Goal: Check status: Check status

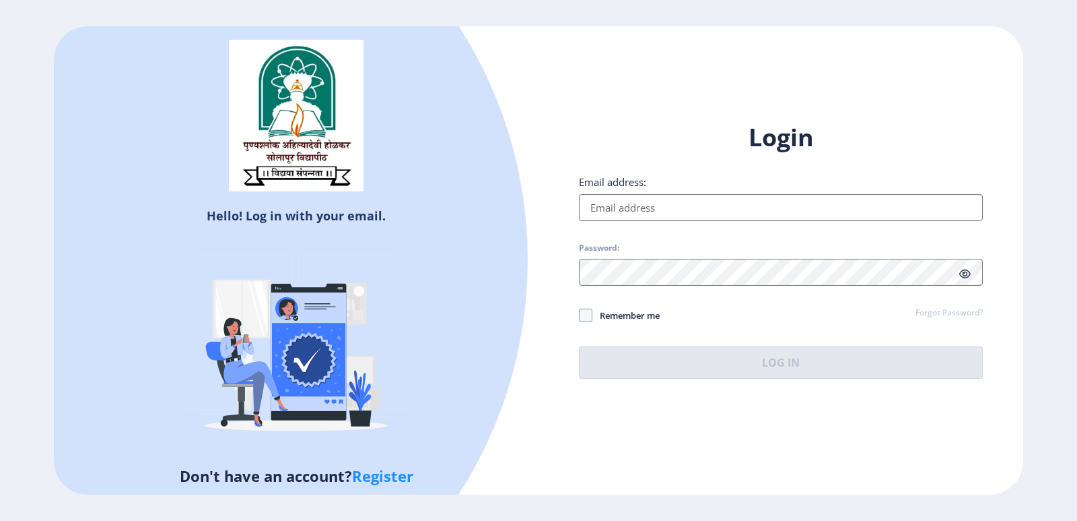
click at [633, 209] on input "Email address:" at bounding box center [781, 207] width 404 height 27
click at [663, 212] on input "Email address:" at bounding box center [781, 207] width 404 height 27
type input "[EMAIL_ADDRESS][DOMAIN_NAME]"
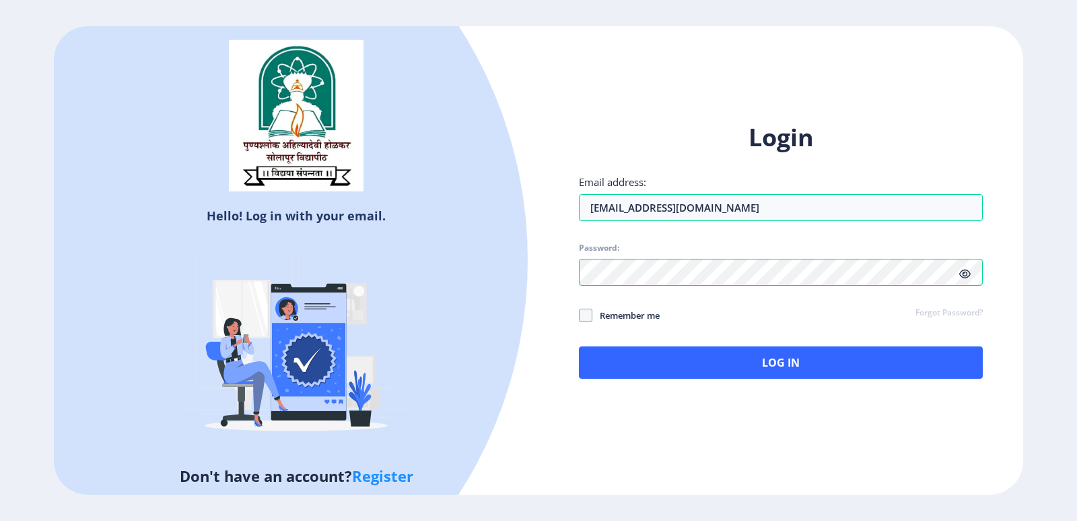
click at [969, 271] on icon at bounding box center [965, 274] width 11 height 10
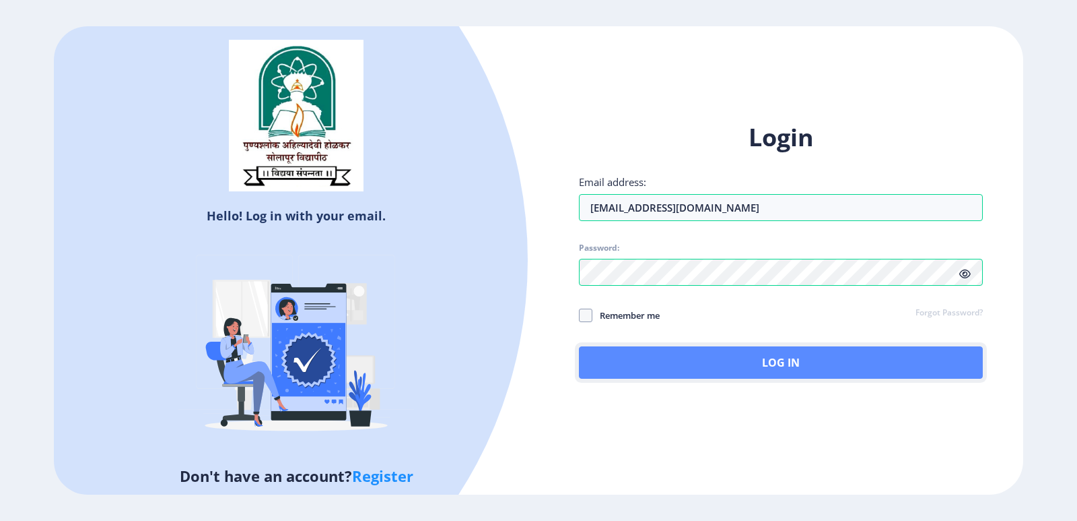
click at [669, 359] on button "Log In" at bounding box center [781, 362] width 404 height 32
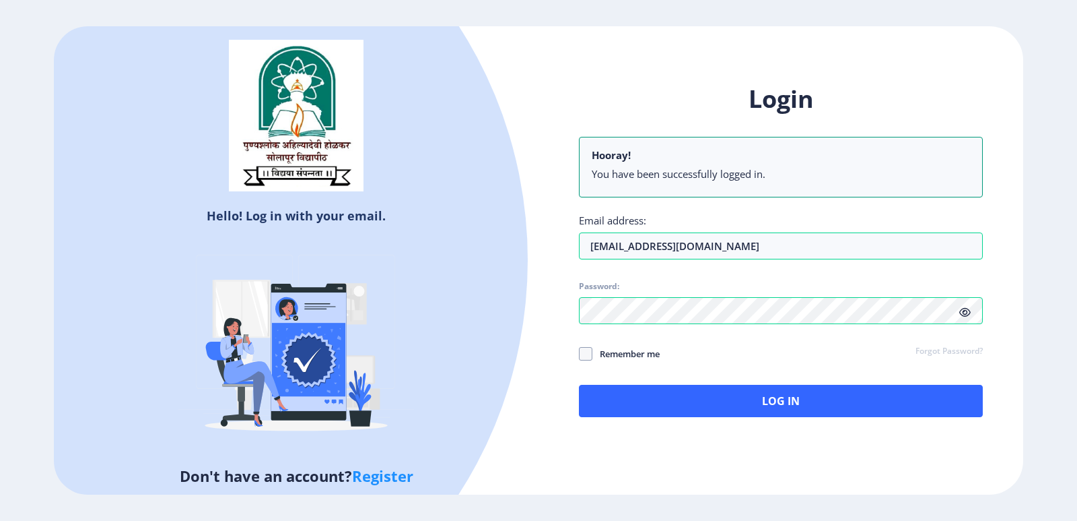
click at [437, 465] on h5 "Don't have an account? Register" at bounding box center [296, 476] width 465 height 22
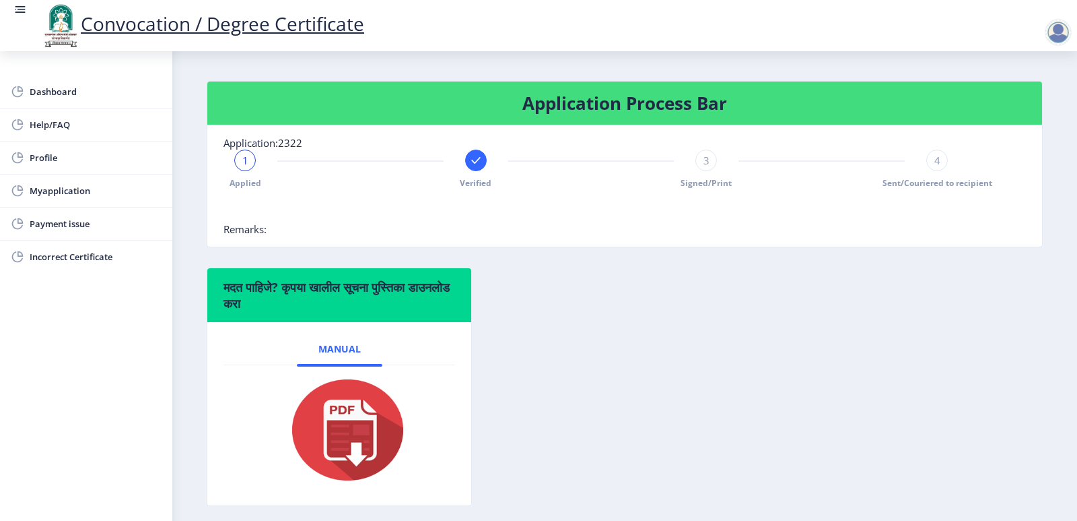
scroll to position [241, 0]
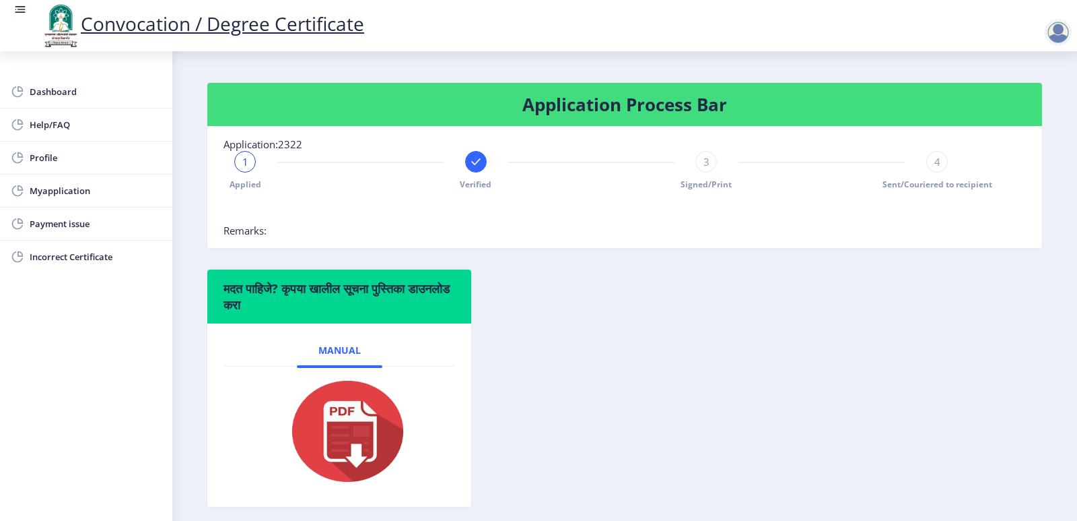
click at [709, 172] on div "3" at bounding box center [707, 162] width 22 height 22
click at [708, 172] on div "3" at bounding box center [707, 162] width 22 height 22
click at [935, 171] on nb-card-body "Application:2322 Applied Verified 3 Signed/Print 4 Sent/Couriered to recipient …" at bounding box center [624, 187] width 835 height 121
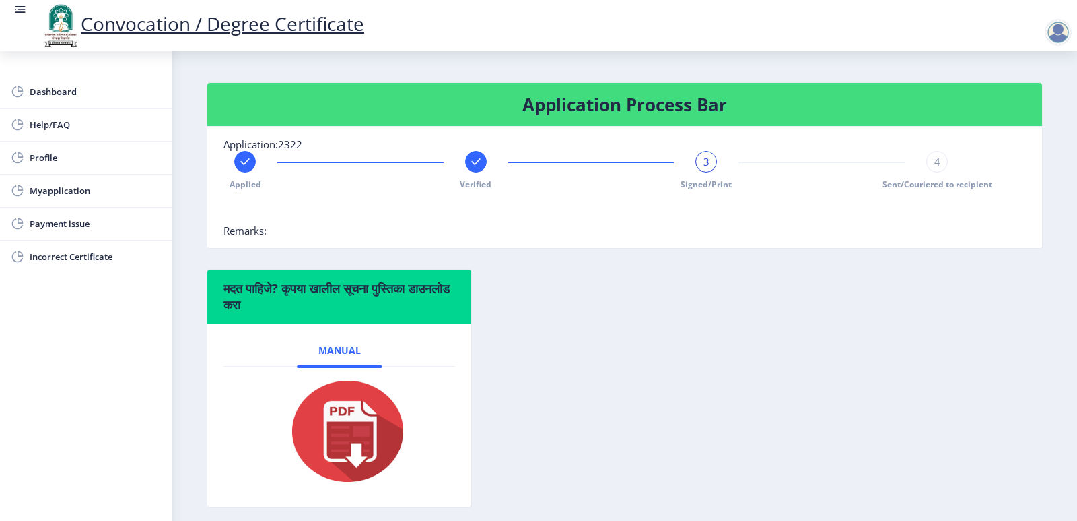
click at [935, 172] on div "4" at bounding box center [938, 162] width 22 height 22
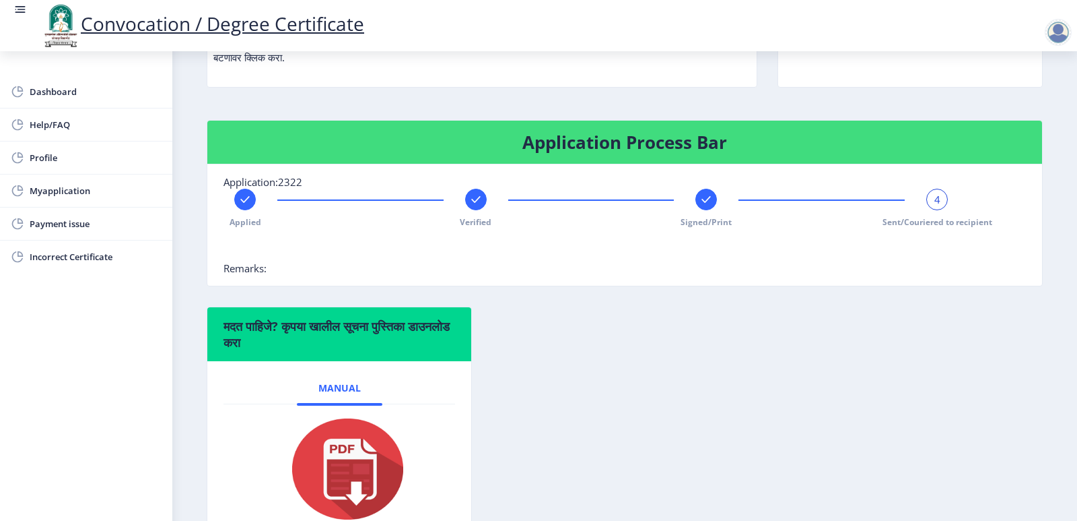
scroll to position [196, 0]
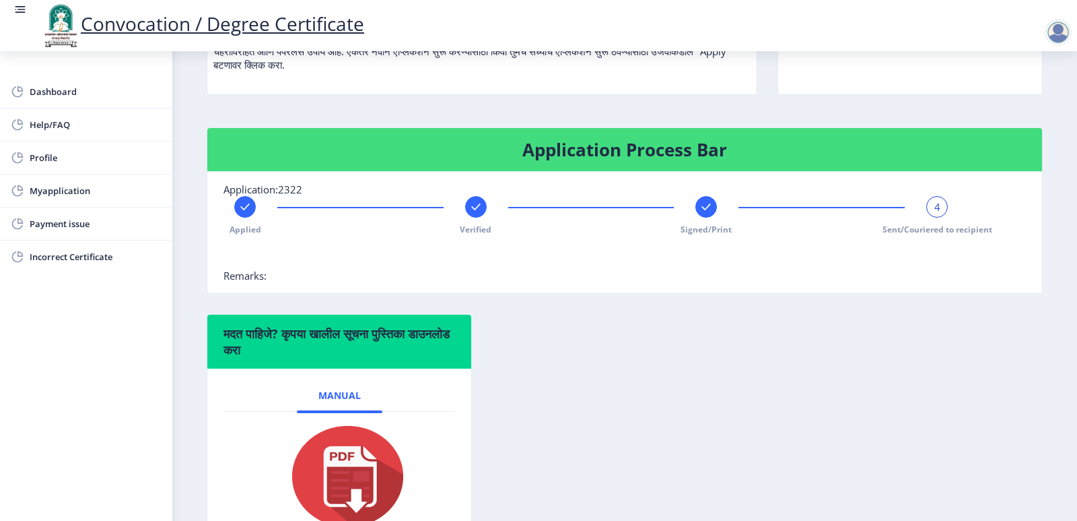
click at [935, 213] on span "4" at bounding box center [938, 206] width 6 height 13
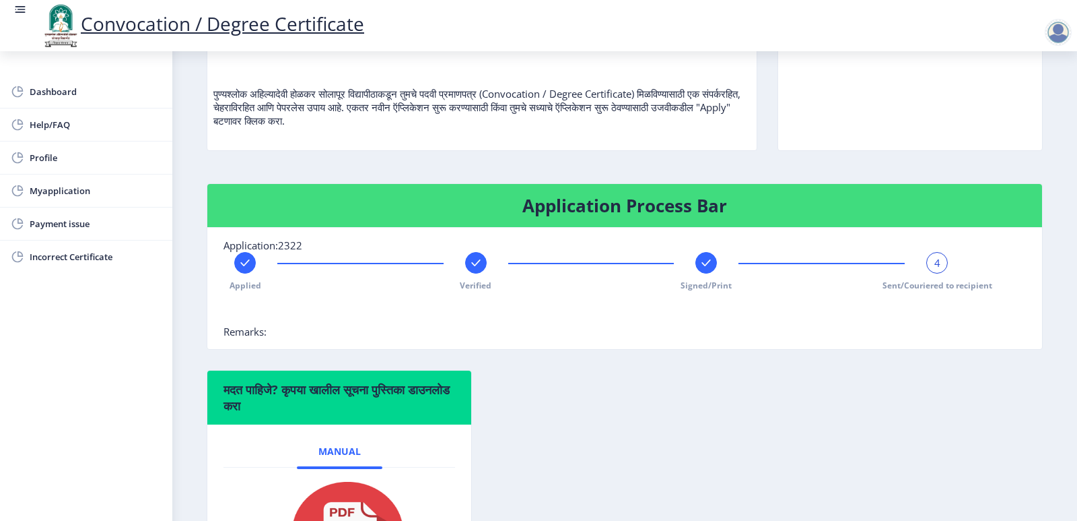
scroll to position [123, 0]
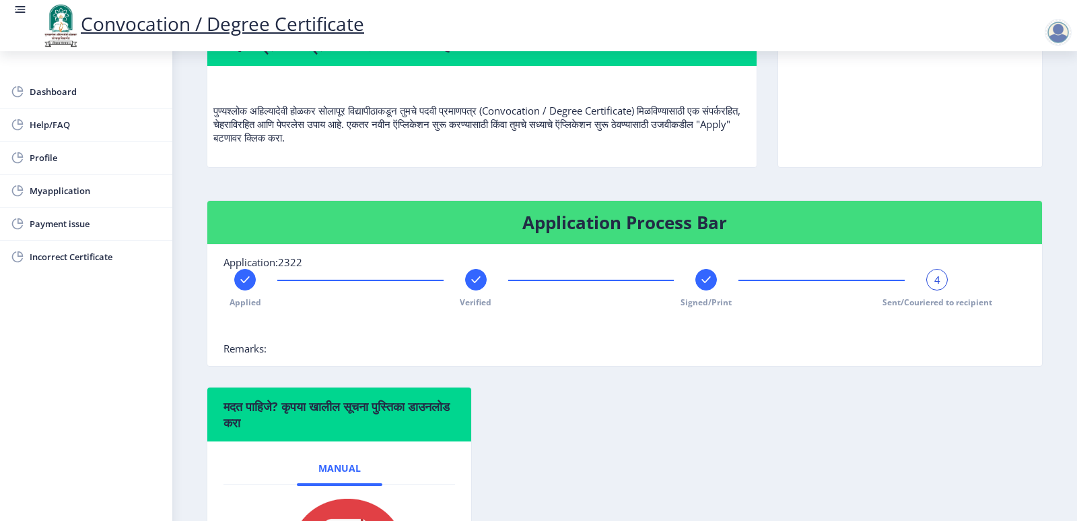
click at [706, 286] on rect at bounding box center [706, 279] width 13 height 13
click at [473, 286] on rect at bounding box center [475, 279] width 13 height 13
click at [243, 286] on rect at bounding box center [244, 279] width 13 height 13
click at [242, 366] on nb-card-body "Application:2322 1 Applied Verified Signed/Print Sent/Couriered to recipient Re…" at bounding box center [624, 304] width 835 height 121
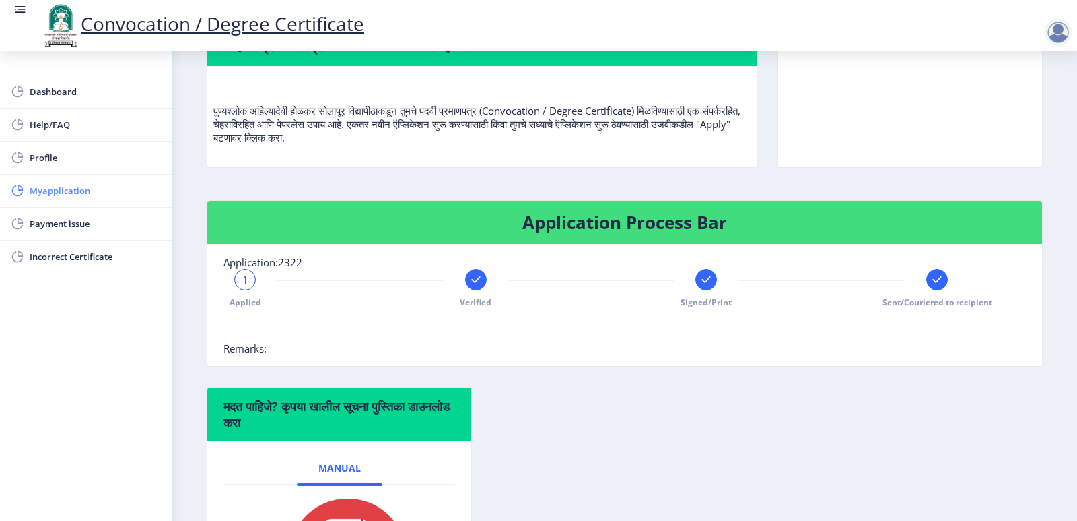
click at [52, 191] on span "Myapplication" at bounding box center [96, 190] width 132 height 16
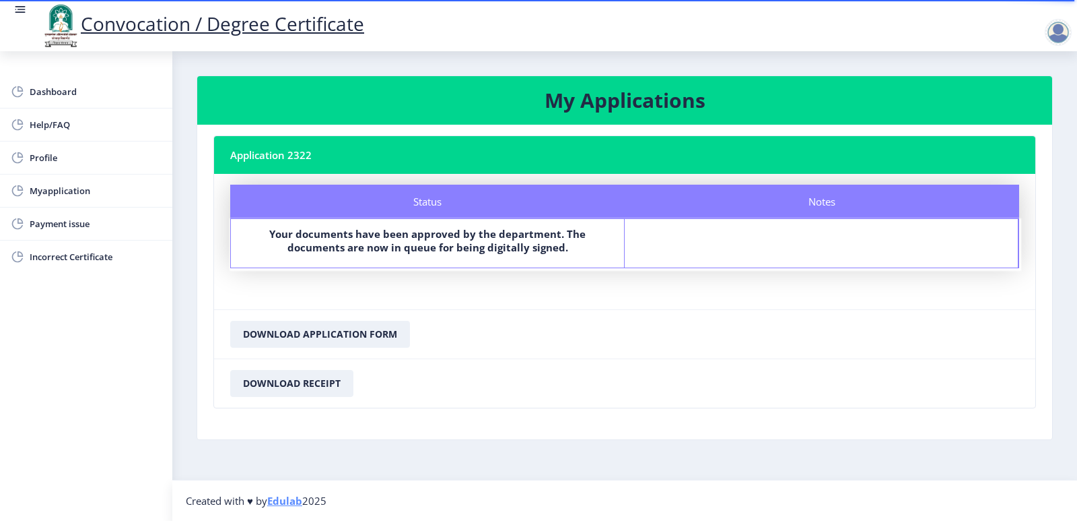
click at [359, 261] on div "Status Your documents have been approved by the department. The documents are n…" at bounding box center [428, 243] width 394 height 48
click at [59, 91] on span "Dashboard" at bounding box center [96, 92] width 132 height 16
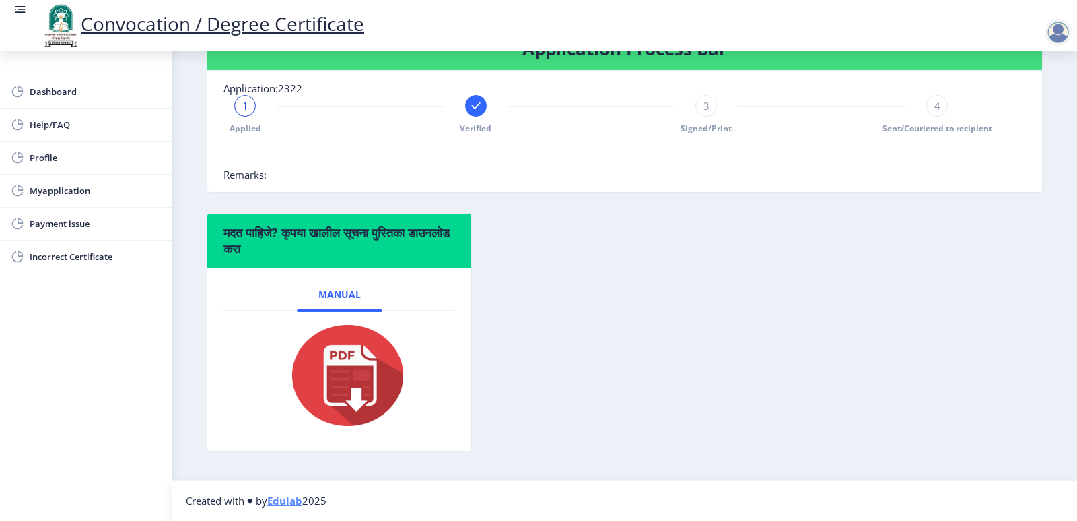
scroll to position [300, 0]
click at [479, 134] on span "Verified" at bounding box center [476, 128] width 32 height 11
click at [478, 117] on div "2" at bounding box center [476, 106] width 22 height 22
click at [477, 112] on span "2" at bounding box center [476, 105] width 6 height 13
click at [704, 112] on span "3" at bounding box center [707, 105] width 6 height 13
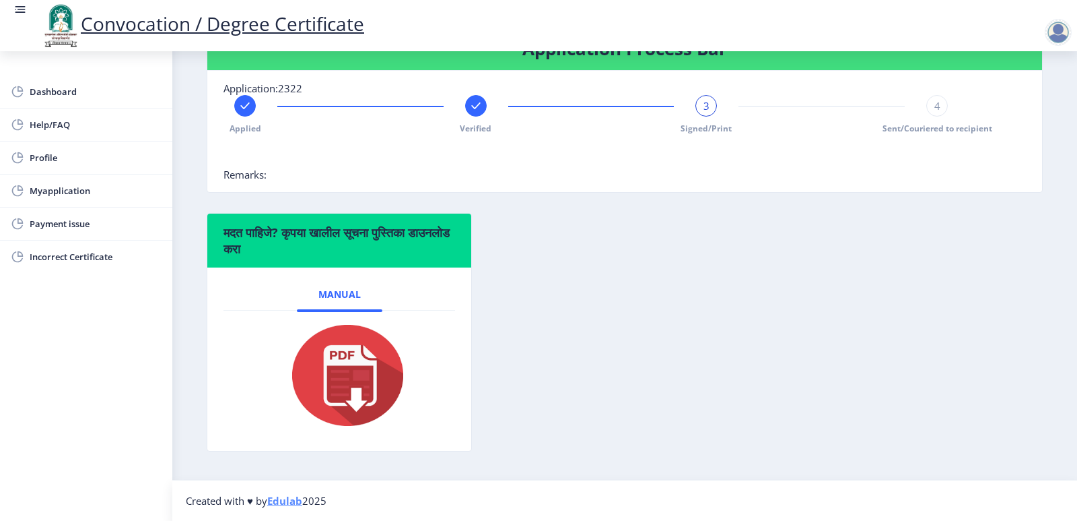
click at [935, 112] on span "4" at bounding box center [938, 105] width 6 height 13
click at [702, 112] on rect at bounding box center [706, 105] width 13 height 13
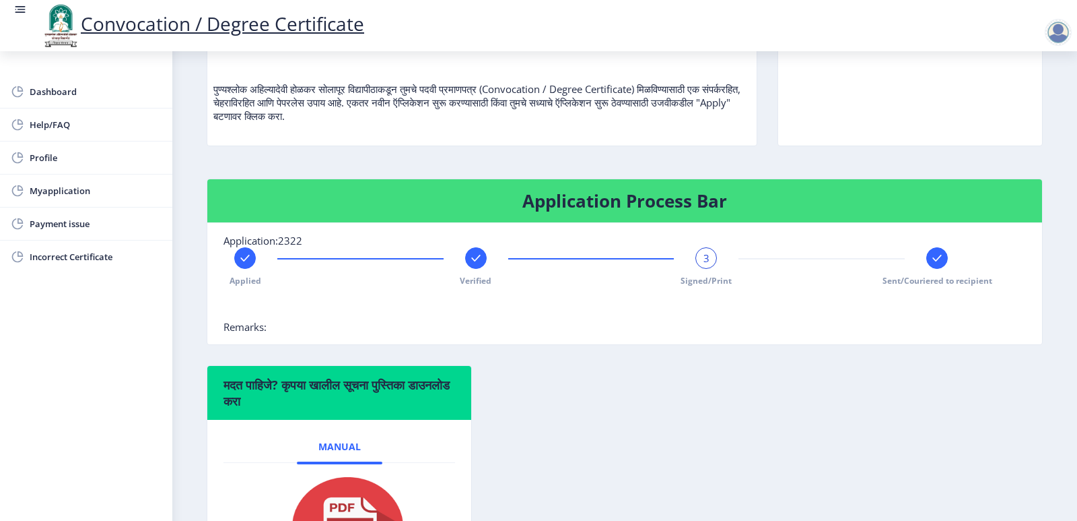
scroll to position [143, 0]
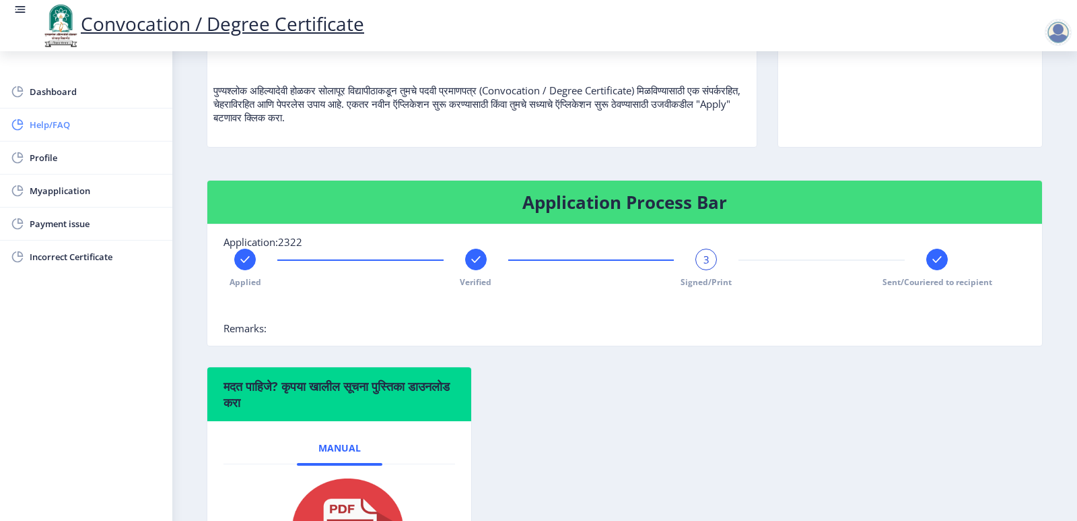
click at [40, 125] on span "Help/FAQ" at bounding box center [96, 125] width 132 height 16
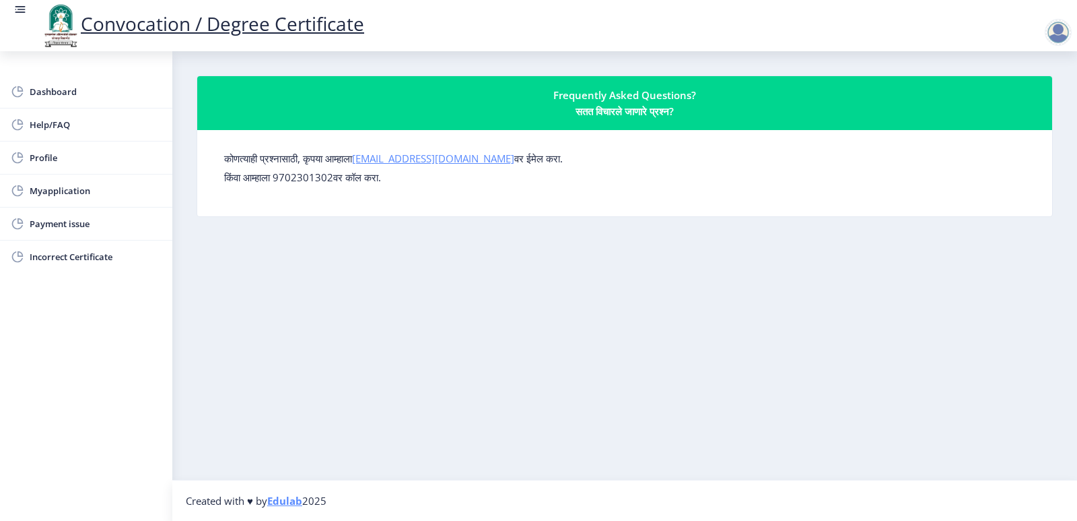
click at [420, 157] on link "[EMAIL_ADDRESS][DOMAIN_NAME]" at bounding box center [433, 158] width 162 height 13
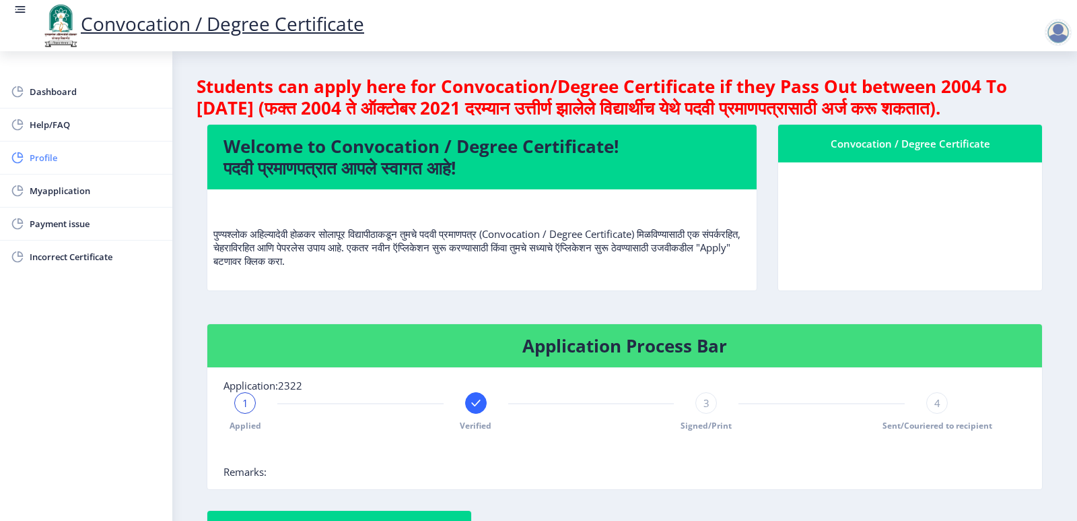
click at [22, 154] on icon at bounding box center [20, 154] width 5 height 5
select select
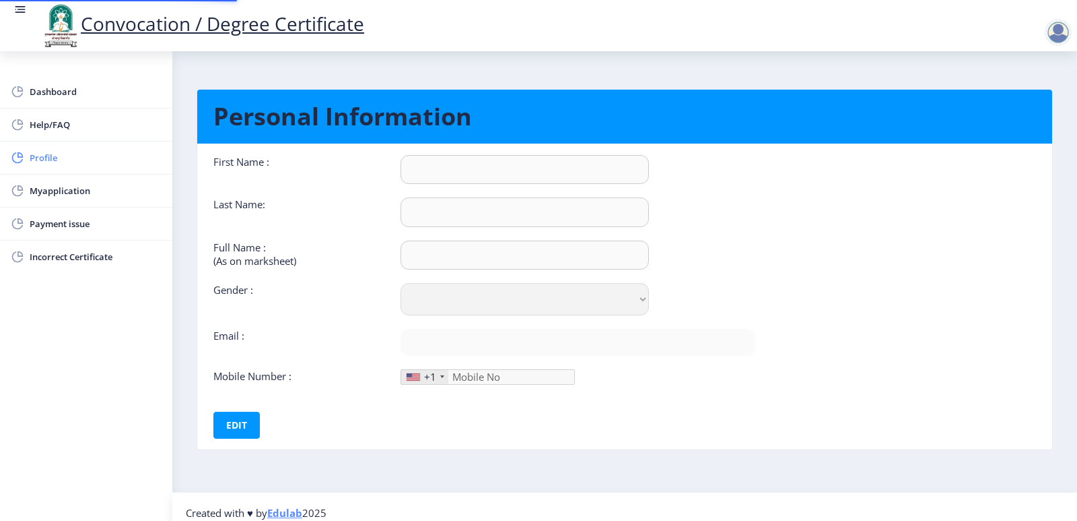
type input "[PERSON_NAME]"
type input "[PERSON_NAME] [PERSON_NAME]"
select select "[DEMOGRAPHIC_DATA]"
type input "[EMAIL_ADDRESS][DOMAIN_NAME]"
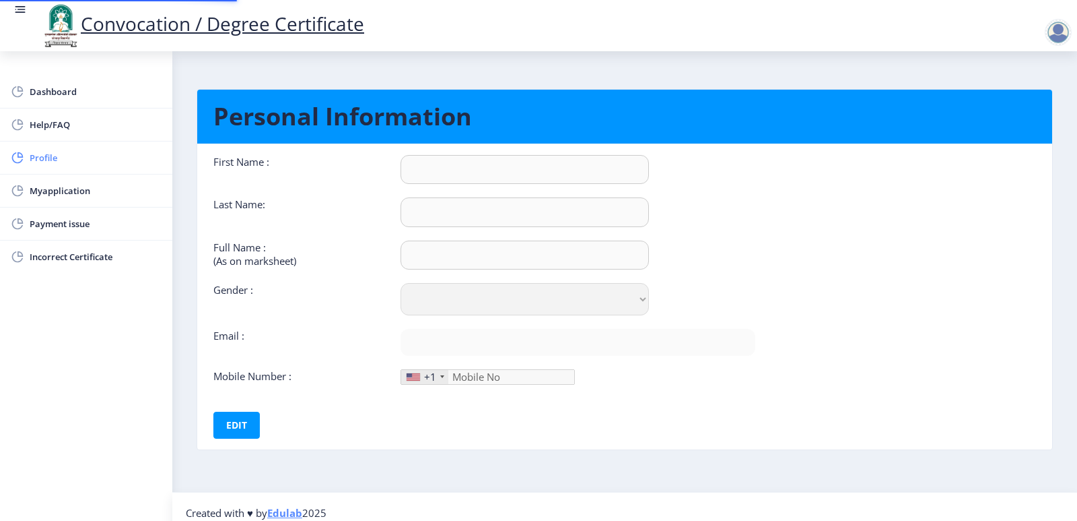
type input "9067646353"
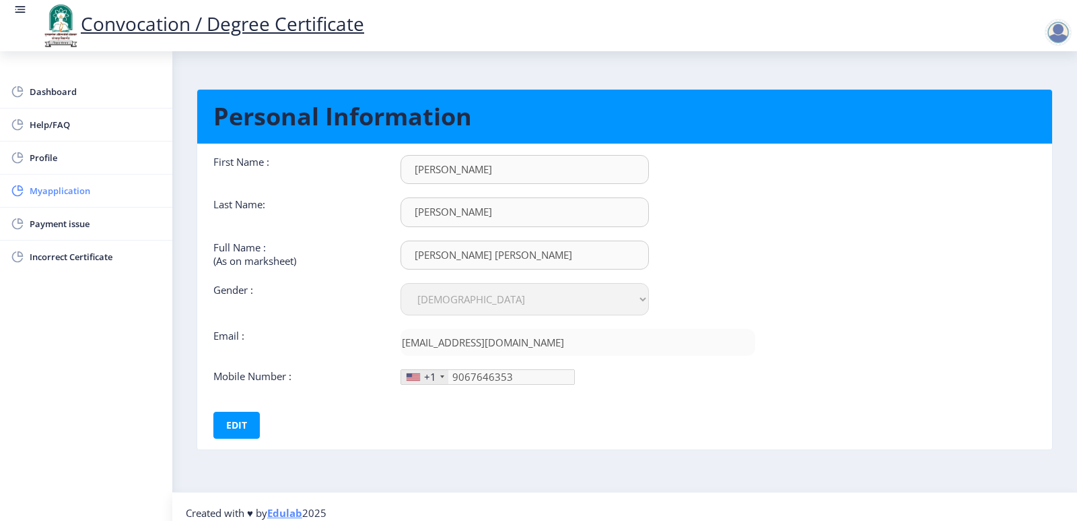
click at [69, 185] on span "Myapplication" at bounding box center [96, 190] width 132 height 16
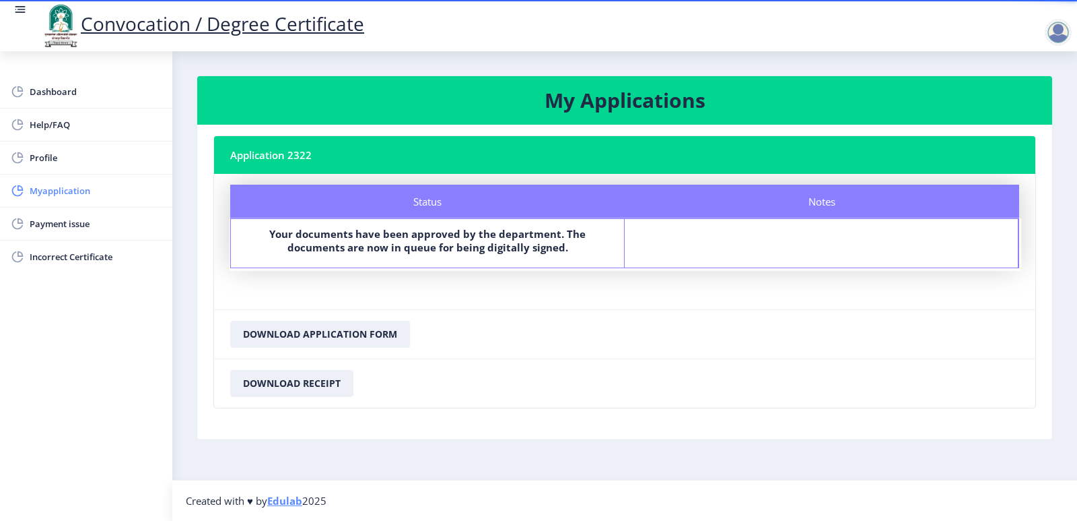
click at [79, 190] on span "Myapplication" at bounding box center [96, 190] width 132 height 16
click at [471, 304] on nb-card-body "Status Notes Status Your documents have been approved by the department. The do…" at bounding box center [625, 241] width 822 height 135
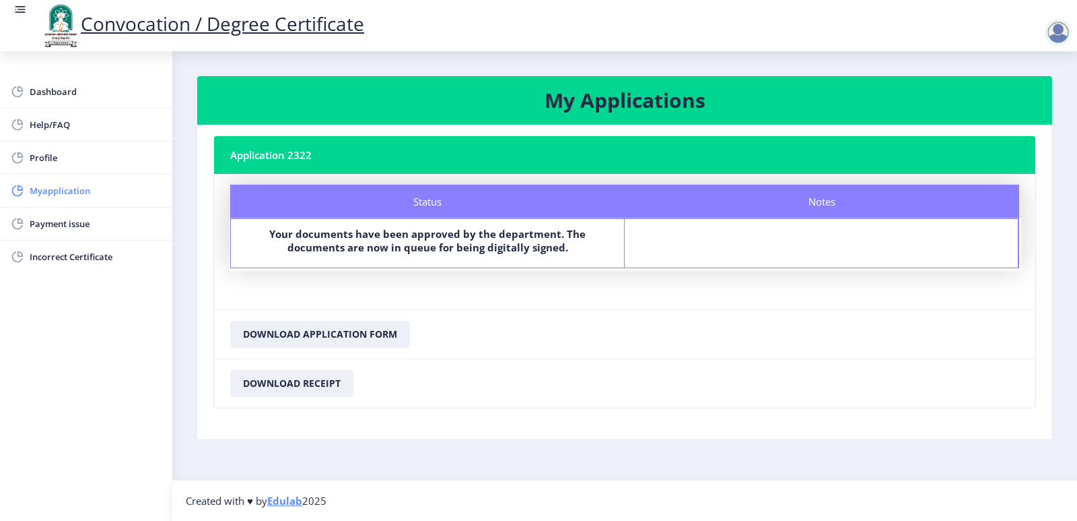
click at [67, 194] on span "Myapplication" at bounding box center [96, 190] width 132 height 16
click at [53, 125] on span "Help/FAQ" at bounding box center [96, 125] width 132 height 16
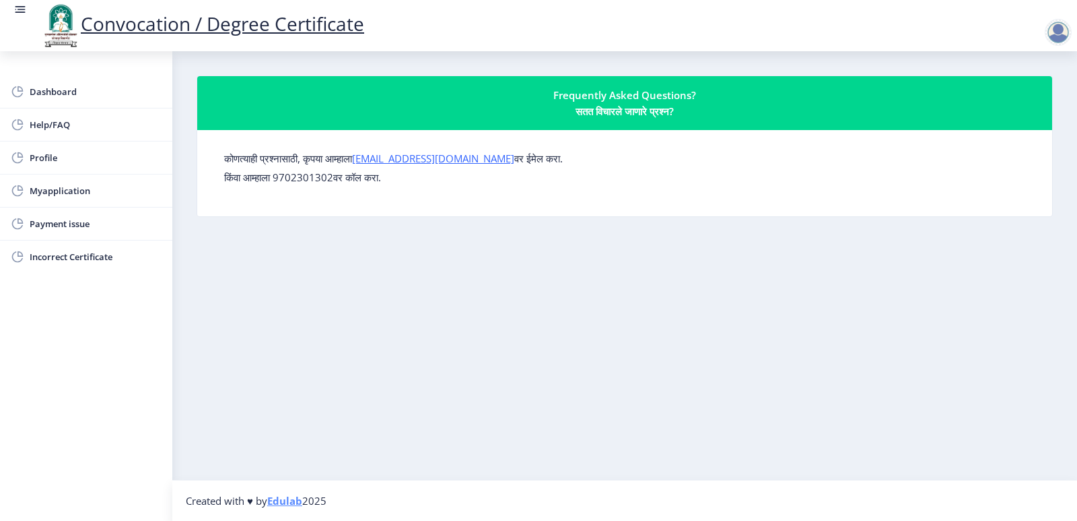
drag, startPoint x: 315, startPoint y: 273, endPoint x: 442, endPoint y: 362, distance: 154.9
click at [442, 362] on nb-layout-column "Frequently Asked Questions? सतत विचारले जाणारे प्रश्न? कोणत्याही प्रश्नासाठी, क…" at bounding box center [624, 265] width 905 height 428
click at [64, 194] on span "Myapplication" at bounding box center [96, 190] width 132 height 16
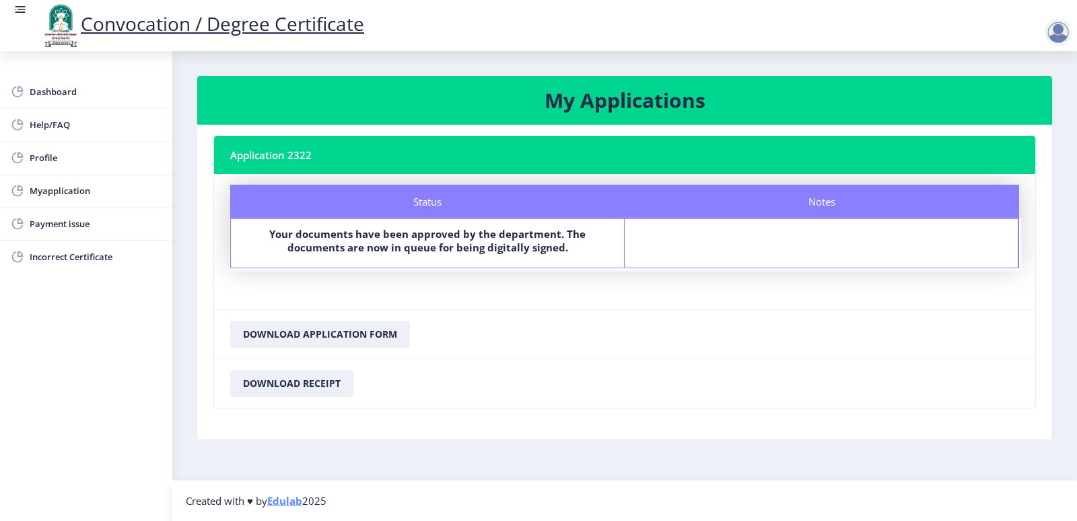
drag, startPoint x: 471, startPoint y: 391, endPoint x: 80, endPoint y: 489, distance: 402.6
click at [80, 489] on div "Dashboard Help/FAQ Profile Myapplication Payment issue Incorrect Certificate" at bounding box center [86, 285] width 172 height 469
